Goal: Task Accomplishment & Management: Use online tool/utility

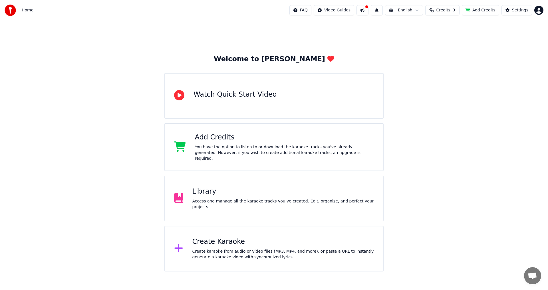
click at [227, 243] on div "Create Karaoke" at bounding box center [283, 241] width 182 height 9
click at [540, 9] on html "Home FAQ Video Guides English Credits 3 Add Credits Settings Welcome to Youka W…" at bounding box center [274, 136] width 548 height 272
click at [431, 89] on html "Home FAQ Video Guides English Credits 3 Add Credits Settings Welcome to Youka W…" at bounding box center [274, 136] width 548 height 272
click at [242, 243] on div "Create Karaoke" at bounding box center [283, 241] width 182 height 9
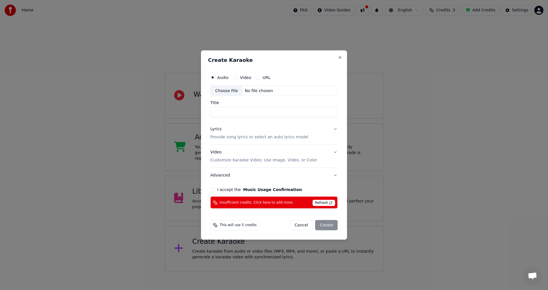
click at [304, 201] on div "Insufficient credits. Click here to add more. Refresh" at bounding box center [273, 203] width 127 height 12
click at [326, 202] on span "Refresh" at bounding box center [323, 203] width 23 height 6
click at [325, 202] on span "Refresh" at bounding box center [323, 203] width 23 height 6
click at [291, 203] on div "Insufficient credits. Click here to add more. Refresh" at bounding box center [273, 203] width 127 height 12
click at [284, 203] on span "Insufficient credits. Click here to add more." at bounding box center [257, 202] width 74 height 5
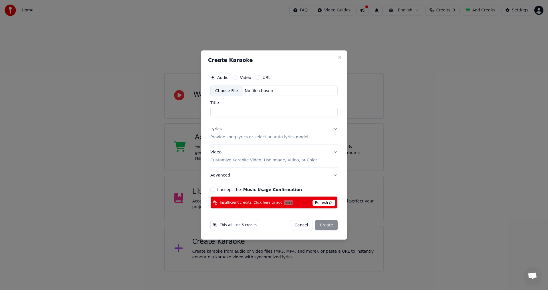
click at [284, 203] on span "Insufficient credits. Click here to add more." at bounding box center [257, 202] width 74 height 5
click at [341, 56] on button "Close" at bounding box center [340, 57] width 5 height 5
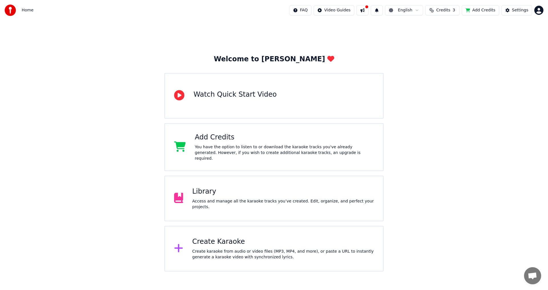
click at [486, 81] on div "Welcome to Youka Watch Quick Start Video Add Credits You have the option to lis…" at bounding box center [274, 146] width 548 height 251
